Goal: Communication & Community: Answer question/provide support

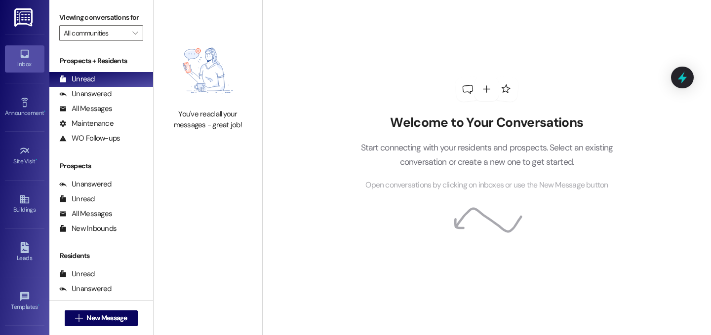
click at [137, 314] on div " New Message" at bounding box center [101, 318] width 104 height 35
click at [130, 314] on button " New Message" at bounding box center [101, 319] width 73 height 16
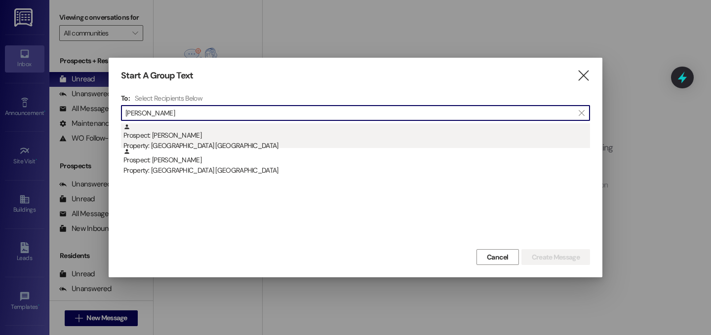
type input "[PERSON_NAME]"
click at [222, 140] on div "Prospect: [PERSON_NAME] Property: [GEOGRAPHIC_DATA] [GEOGRAPHIC_DATA]" at bounding box center [356, 137] width 467 height 28
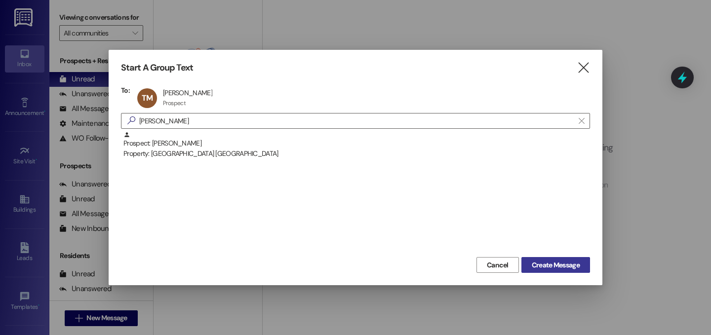
click at [545, 270] on span "Create Message" at bounding box center [556, 265] width 48 height 10
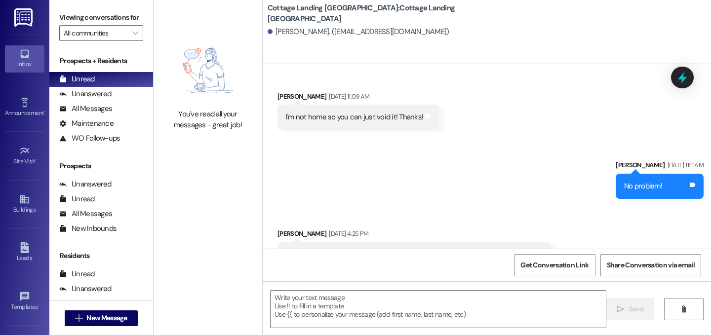
scroll to position [2187, 0]
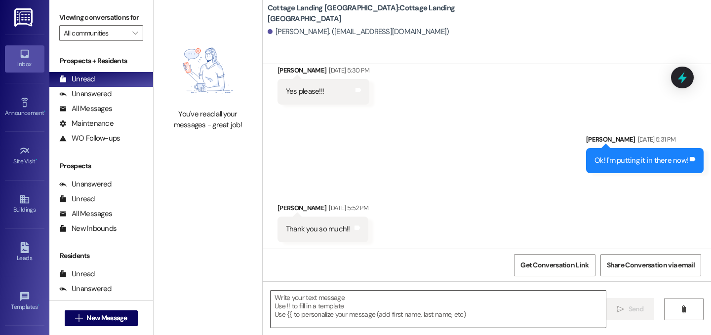
click at [430, 313] on textarea at bounding box center [438, 309] width 335 height 37
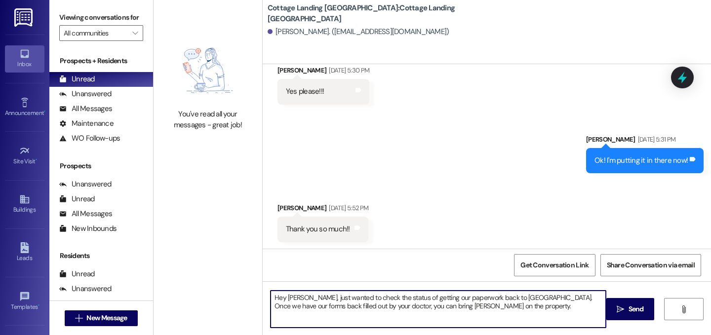
type textarea "Hey [PERSON_NAME], just wanted to check the status of getting our paperwork bac…"
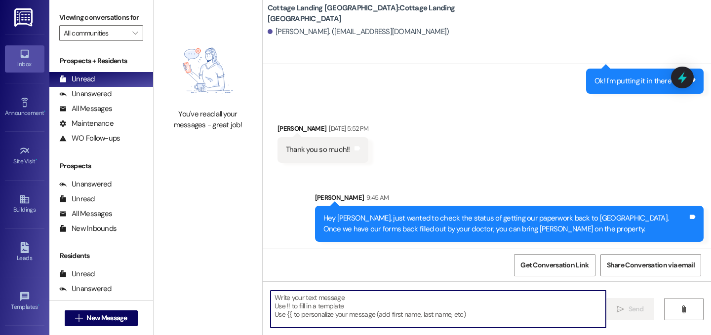
scroll to position [2266, 0]
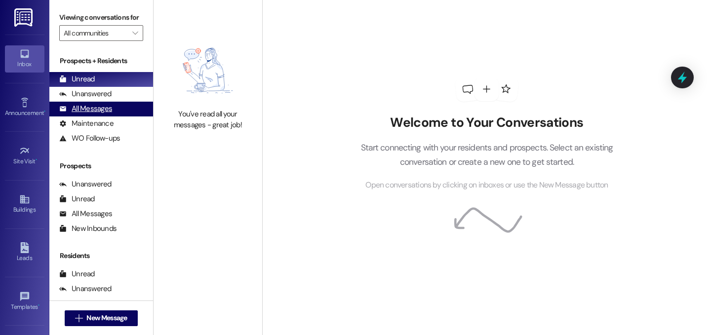
click at [116, 117] on div "All Messages (undefined)" at bounding box center [101, 109] width 104 height 15
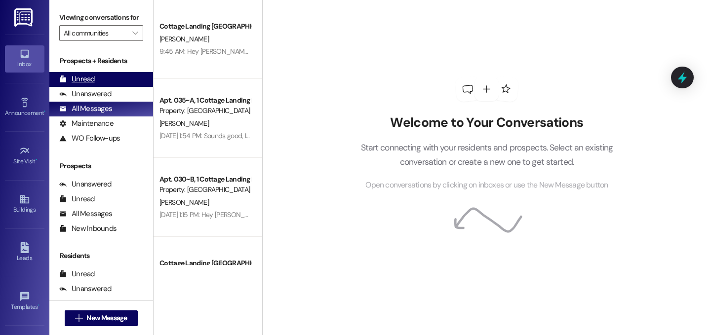
click at [82, 84] on div "Unread" at bounding box center [77, 79] width 36 height 10
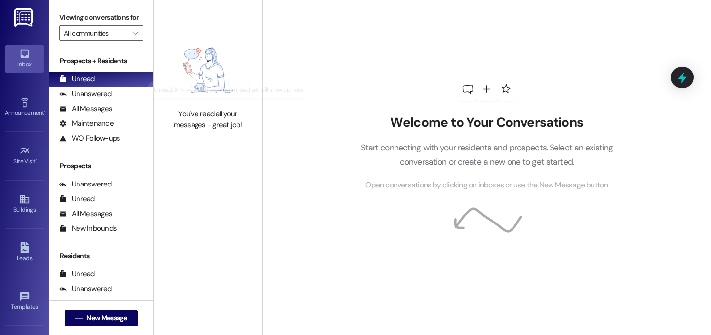
scroll to position [0, 0]
